Goal: Task Accomplishment & Management: Manage account settings

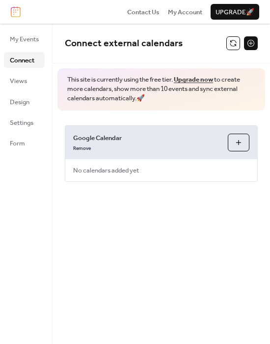
click at [222, 15] on span "Upgrade 🚀" at bounding box center [235, 12] width 39 height 10
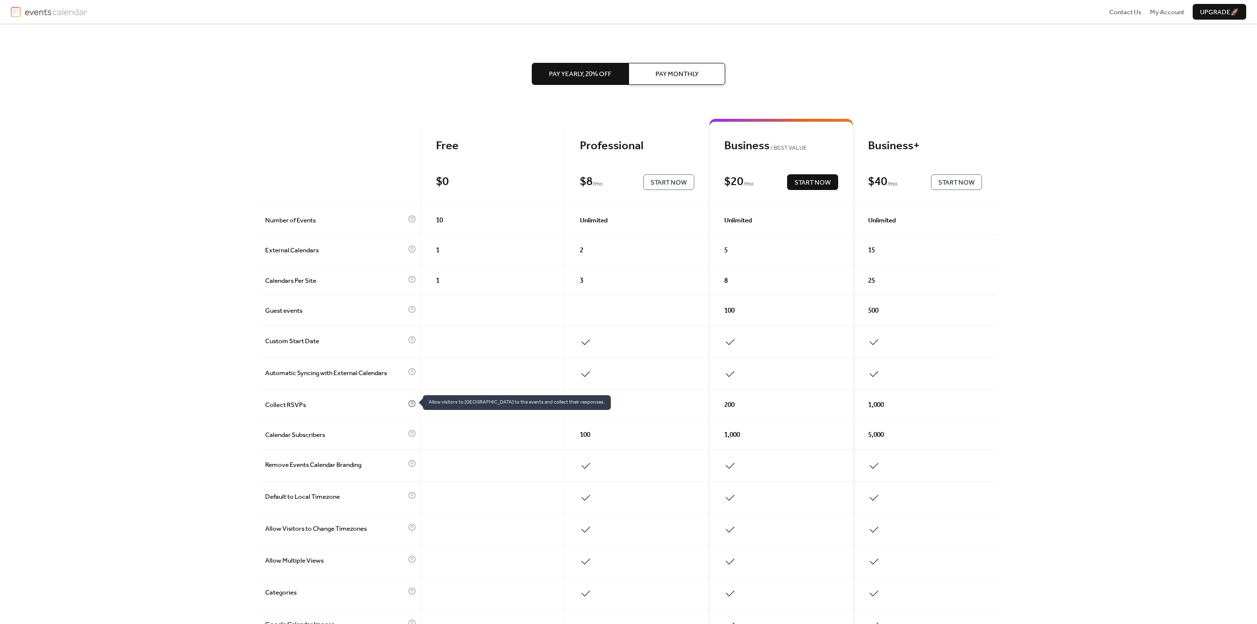
click at [410, 401] on icon at bounding box center [412, 404] width 8 height 8
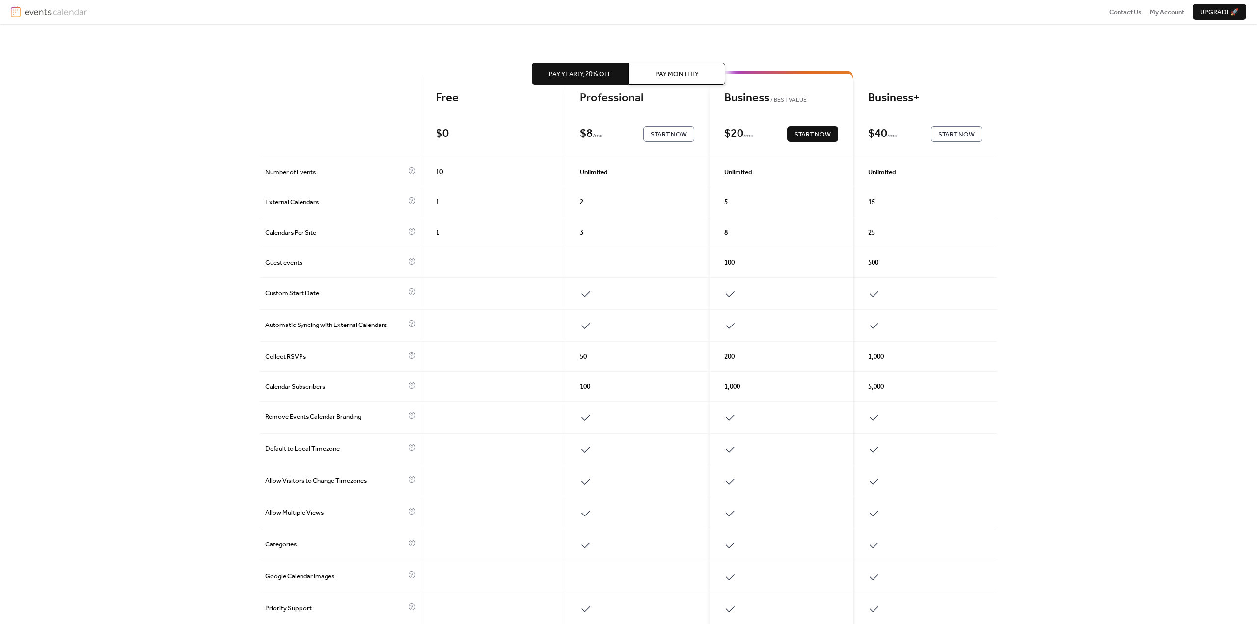
scroll to position [49, 0]
click at [672, 71] on span "Pay Monthly" at bounding box center [677, 74] width 43 height 10
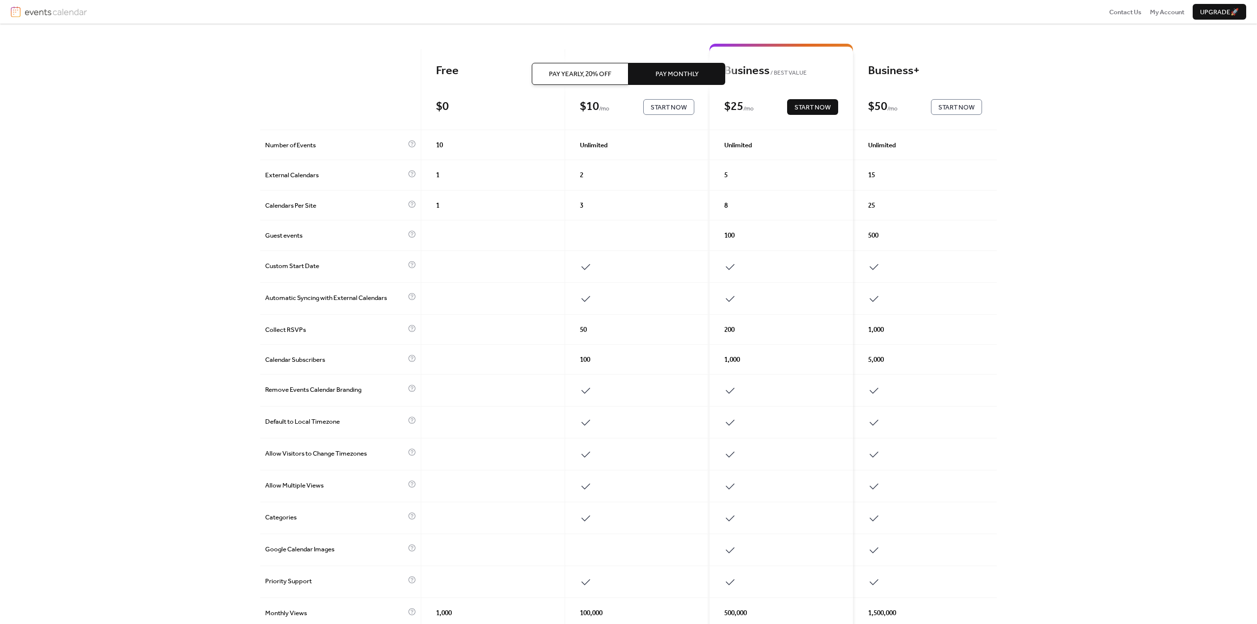
scroll to position [0, 0]
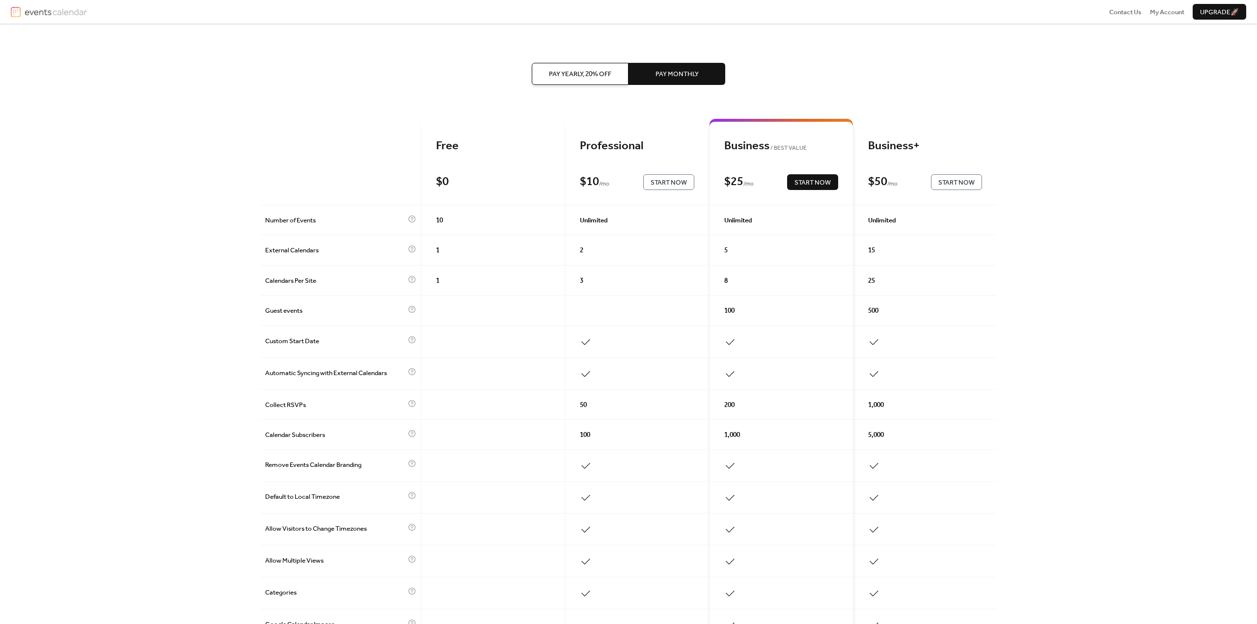
click at [578, 433] on div "100" at bounding box center [637, 435] width 144 height 30
click at [598, 436] on div "100" at bounding box center [637, 435] width 144 height 30
click at [395, 431] on span "Calendar Subscribers" at bounding box center [335, 435] width 140 height 10
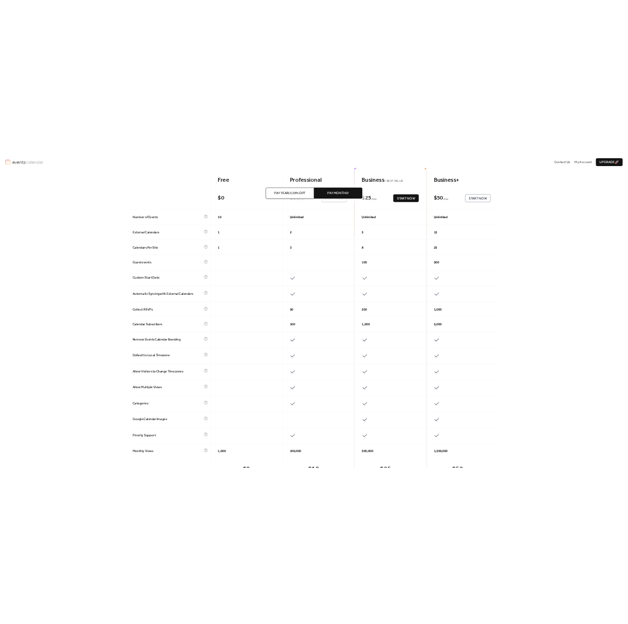
scroll to position [49, 0]
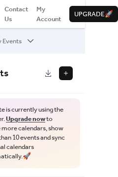
scroll to position [0, 35]
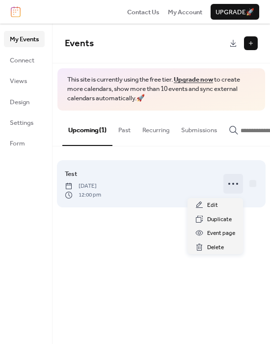
click at [225, 187] on icon at bounding box center [233, 184] width 16 height 16
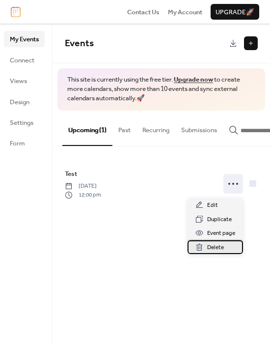
click at [205, 248] on div "Delete" at bounding box center [215, 247] width 55 height 14
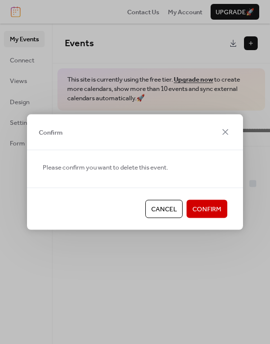
click at [207, 204] on span "Confirm" at bounding box center [206, 209] width 29 height 10
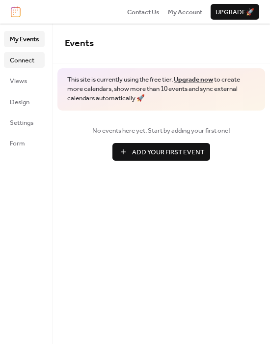
click at [27, 59] on span "Connect" at bounding box center [22, 60] width 25 height 10
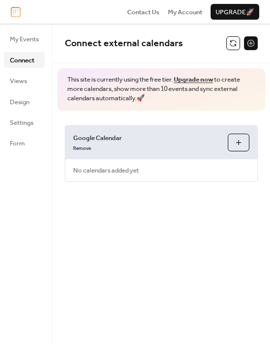
click at [241, 137] on button "Choose Calendars" at bounding box center [239, 143] width 22 height 18
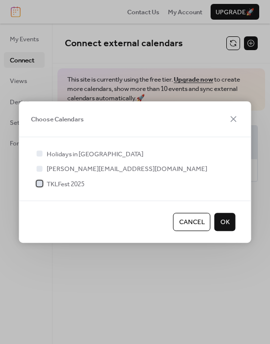
click at [45, 183] on label "TKLFest 2025" at bounding box center [60, 184] width 50 height 10
click at [230, 222] on button "OK" at bounding box center [225, 222] width 21 height 18
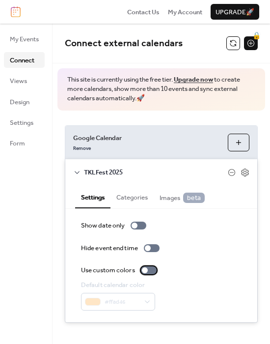
click at [146, 270] on div at bounding box center [145, 270] width 6 height 6
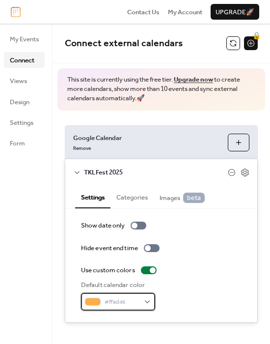
click at [147, 301] on div "#ffad46" at bounding box center [118, 302] width 74 height 18
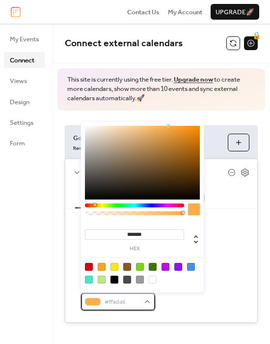
click at [147, 301] on div "#ffad46" at bounding box center [118, 302] width 74 height 18
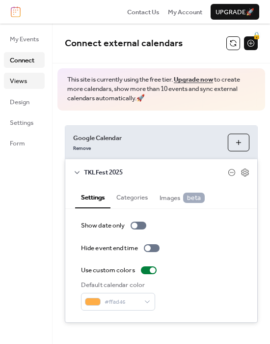
click at [27, 79] on span "Views" at bounding box center [18, 81] width 17 height 10
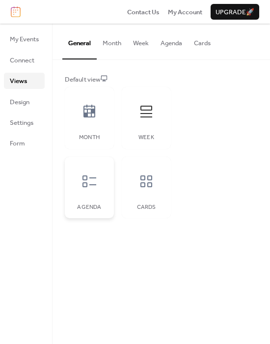
click at [99, 195] on div at bounding box center [89, 180] width 29 height 29
click at [149, 182] on icon at bounding box center [146, 181] width 12 height 12
click at [97, 120] on div at bounding box center [89, 111] width 29 height 29
click at [137, 48] on button "Week" at bounding box center [140, 41] width 27 height 34
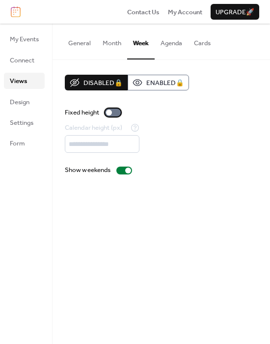
click at [110, 112] on div at bounding box center [109, 113] width 6 height 6
click at [110, 112] on div at bounding box center [113, 113] width 16 height 8
click at [166, 46] on button "Agenda" at bounding box center [171, 41] width 33 height 34
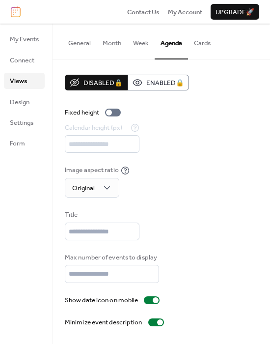
click at [134, 47] on button "Week" at bounding box center [140, 41] width 27 height 34
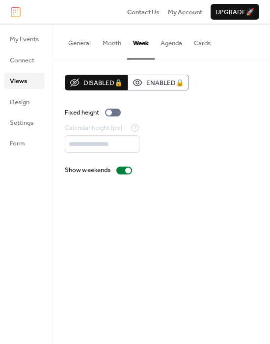
click at [110, 47] on button "Month" at bounding box center [112, 41] width 30 height 34
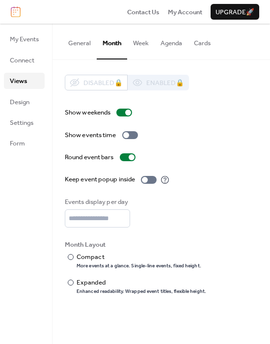
click at [75, 46] on button "General" at bounding box center [79, 41] width 34 height 34
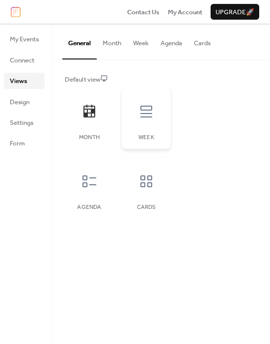
click at [138, 112] on icon at bounding box center [146, 112] width 16 height 16
click at [11, 101] on span "Design" at bounding box center [20, 102] width 20 height 10
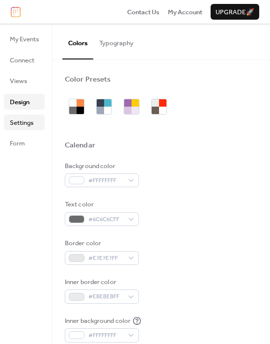
click at [21, 121] on span "Settings" at bounding box center [22, 123] width 24 height 10
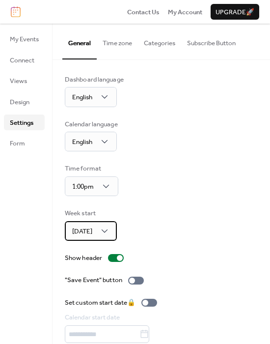
click at [87, 225] on span "Sunday" at bounding box center [82, 231] width 20 height 13
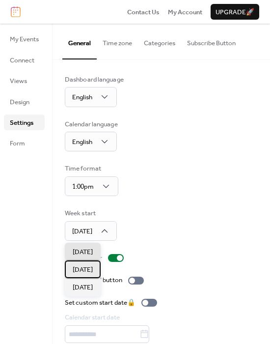
click at [82, 274] on div "Monday" at bounding box center [83, 269] width 36 height 18
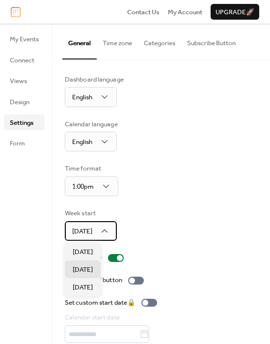
click at [100, 232] on div "Monday" at bounding box center [91, 231] width 52 height 20
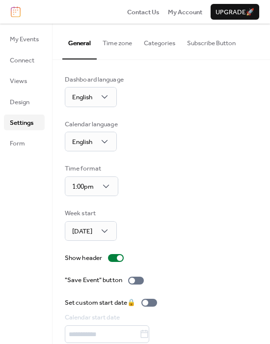
click at [115, 45] on button "Time zone" at bounding box center [117, 41] width 41 height 34
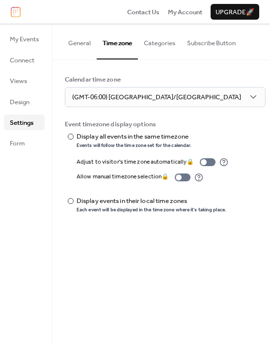
click at [163, 48] on button "Categories" at bounding box center [159, 41] width 43 height 34
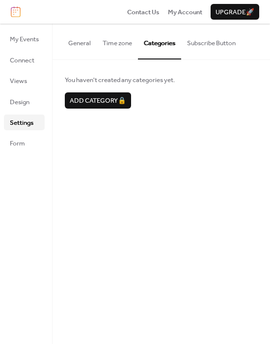
click at [213, 48] on button "Subscribe Button" at bounding box center [211, 41] width 60 height 34
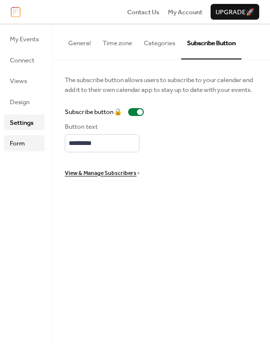
click at [21, 146] on span "Form" at bounding box center [17, 143] width 15 height 10
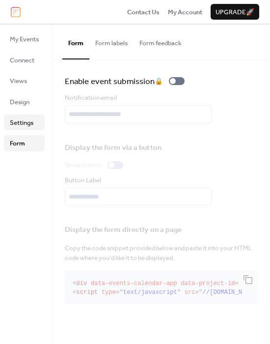
click at [20, 121] on span "Settings" at bounding box center [22, 123] width 24 height 10
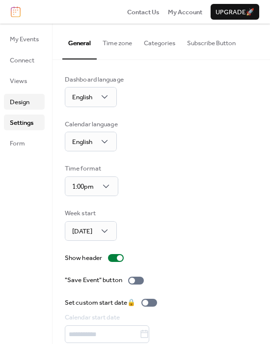
click at [18, 99] on span "Design" at bounding box center [20, 102] width 20 height 10
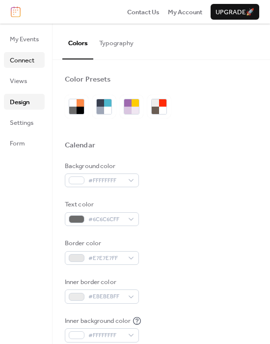
click at [20, 58] on span "Connect" at bounding box center [22, 60] width 25 height 10
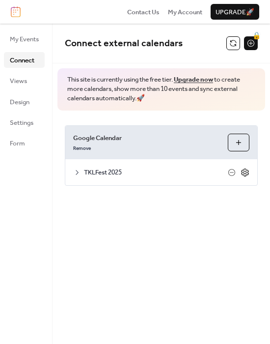
click at [246, 175] on icon at bounding box center [245, 172] width 9 height 9
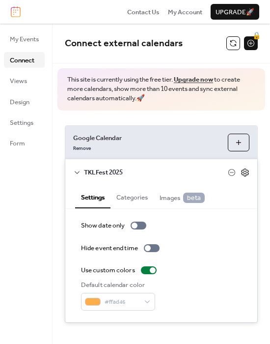
click at [246, 175] on icon at bounding box center [245, 172] width 9 height 9
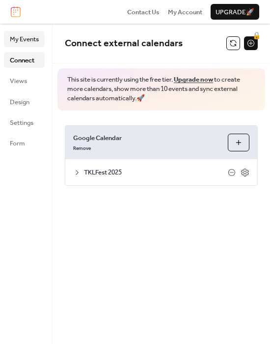
click at [27, 38] on span "My Events" at bounding box center [24, 39] width 29 height 10
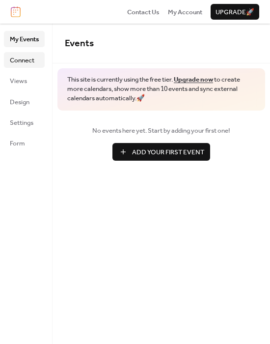
click at [22, 55] on span "Connect" at bounding box center [22, 60] width 25 height 10
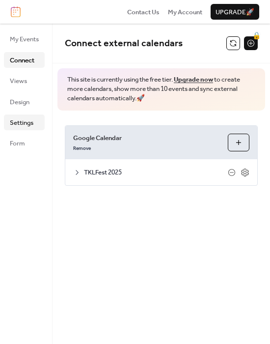
click at [12, 121] on span "Settings" at bounding box center [22, 123] width 24 height 10
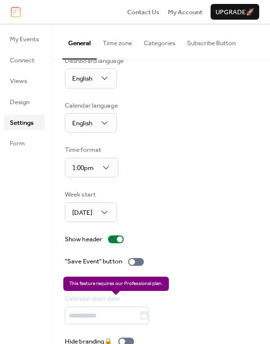
scroll to position [35, 0]
